Goal: Find specific page/section: Find specific page/section

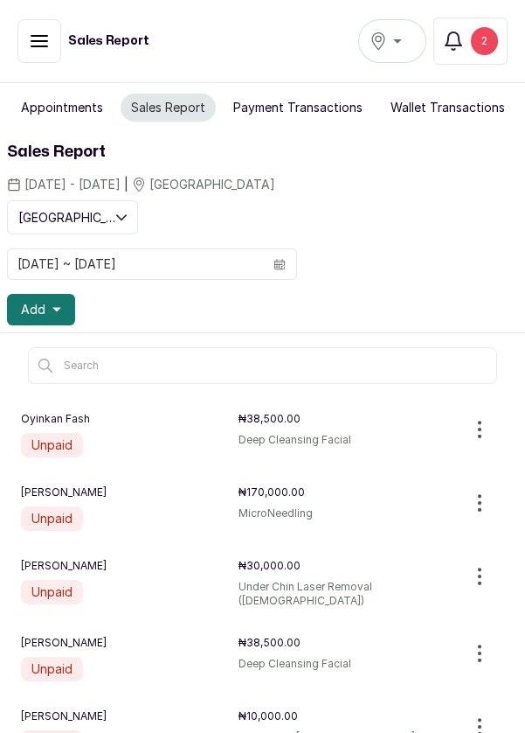
click at [40, 44] on icon "button" at bounding box center [39, 41] width 21 height 21
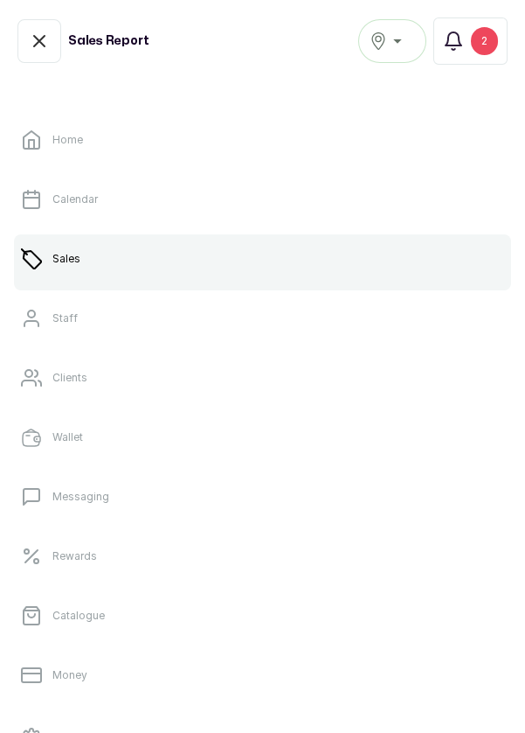
click at [430, 265] on link "Sales" at bounding box center [262, 258] width 497 height 49
click at [108, 271] on link "Sales" at bounding box center [262, 258] width 497 height 49
click at [41, 31] on icon "button" at bounding box center [39, 41] width 21 height 21
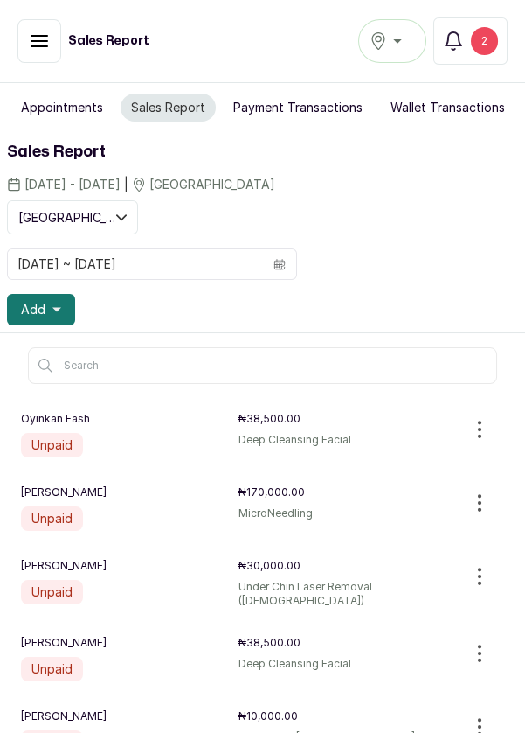
click at [71, 106] on button "Appointments" at bounding box center [61, 108] width 103 height 28
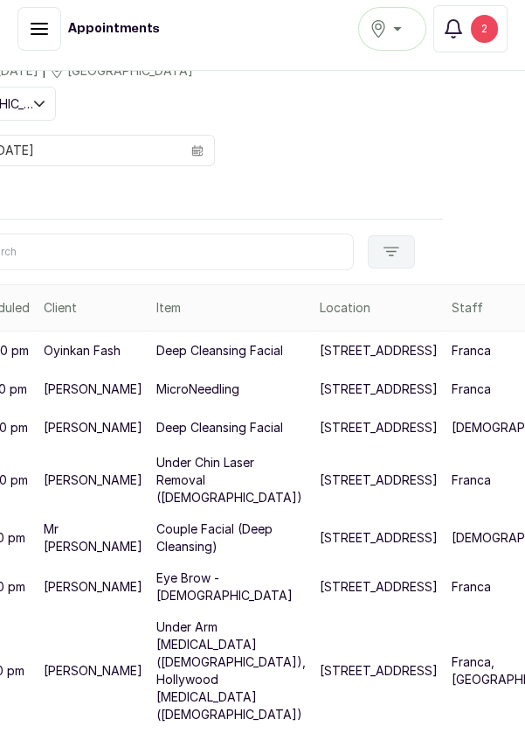
scroll to position [100, 82]
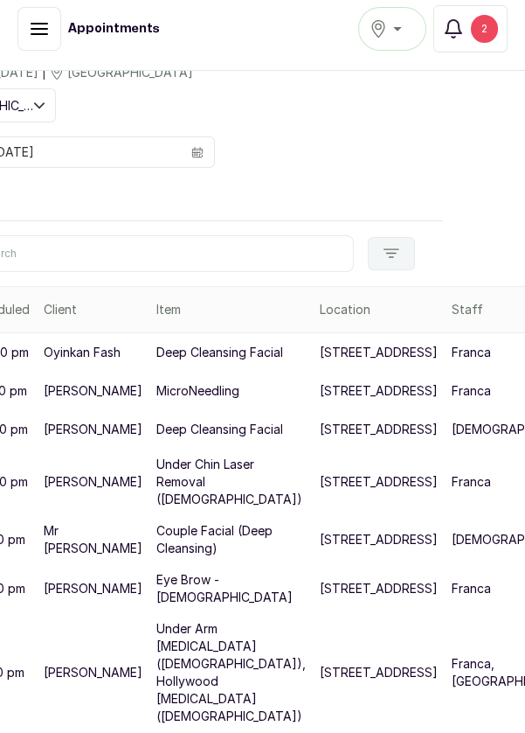
click at [497, 33] on div "2" at bounding box center [484, 29] width 27 height 28
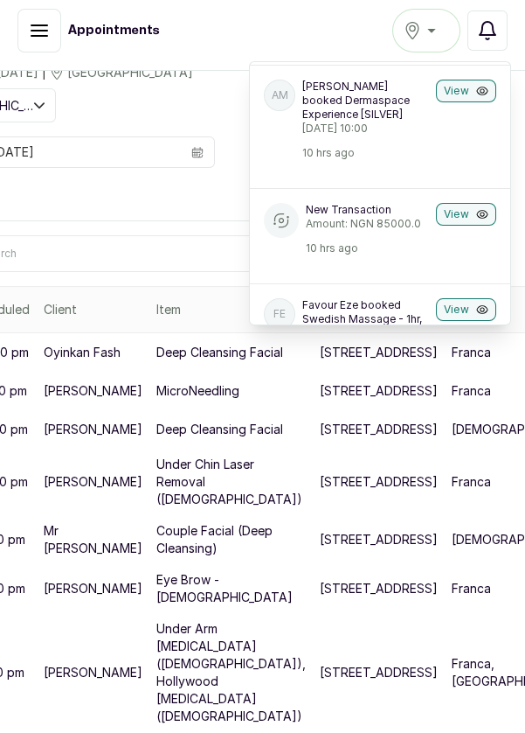
scroll to position [38, 0]
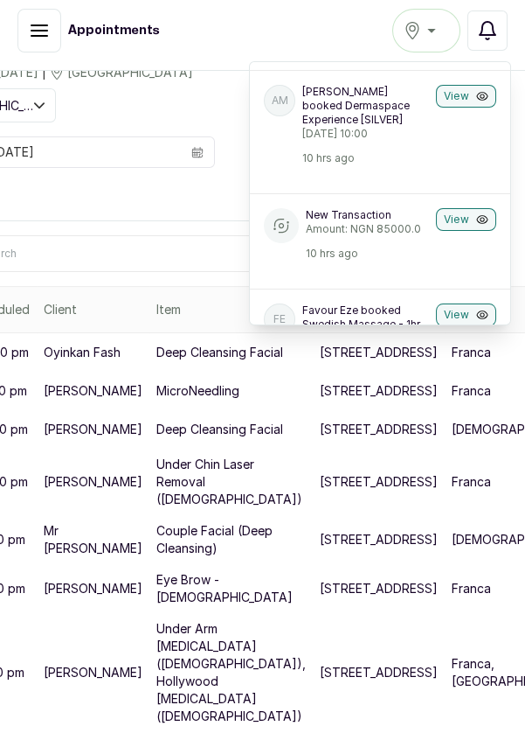
click at [464, 227] on button "View" at bounding box center [466, 219] width 60 height 23
